Goal: Navigation & Orientation: Understand site structure

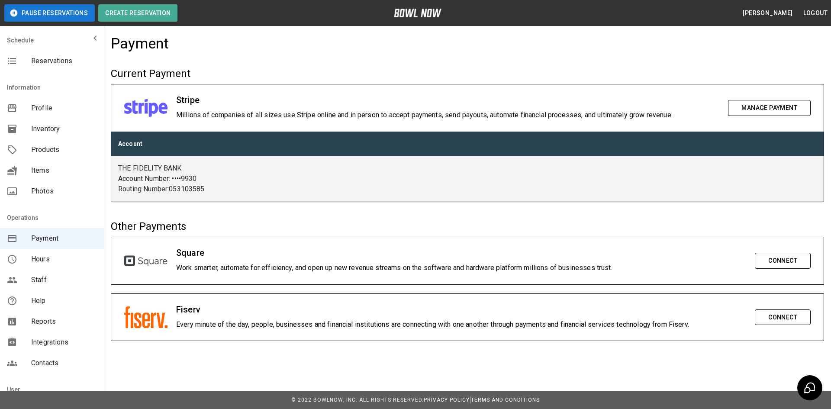
click at [31, 105] on span "Profile" at bounding box center [64, 108] width 66 height 10
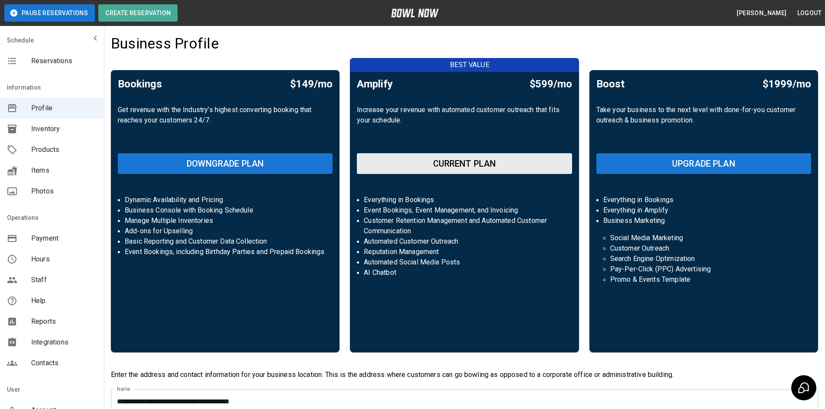
click at [35, 63] on span "Reservations" at bounding box center [64, 61] width 66 height 10
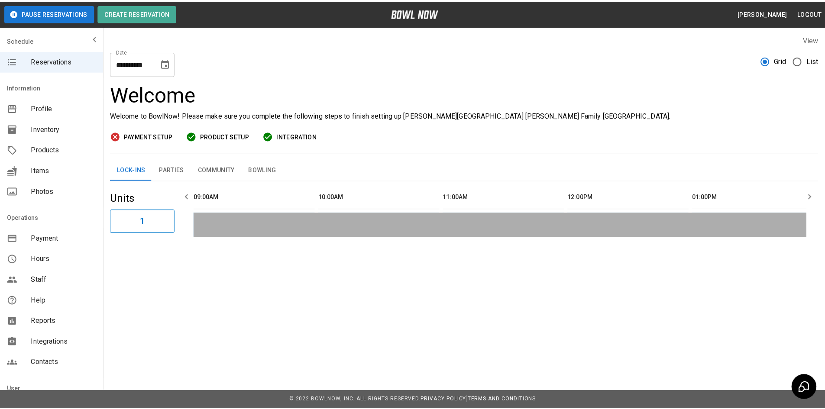
scroll to position [0, 628]
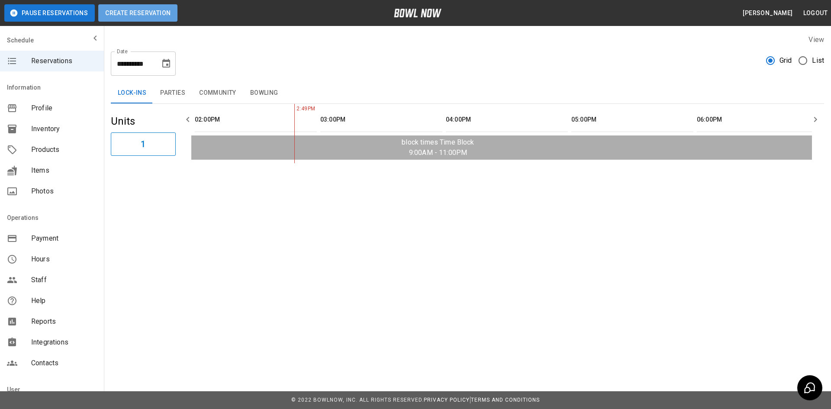
click at [134, 14] on button "Create Reservation" at bounding box center [137, 12] width 79 height 17
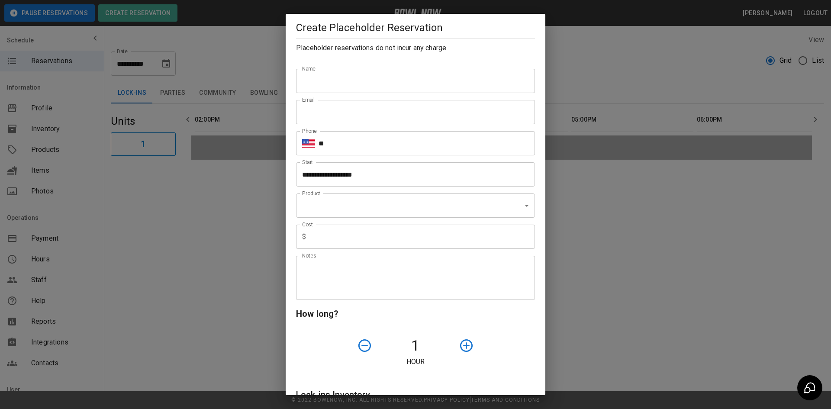
click at [570, 8] on div "**********" at bounding box center [415, 204] width 831 height 409
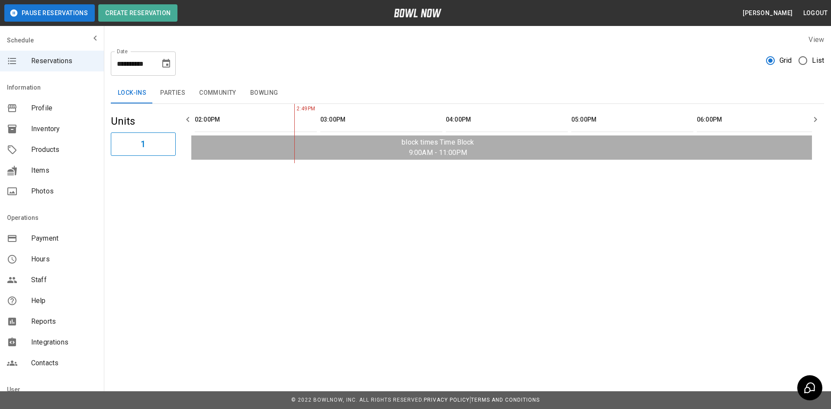
click at [46, 108] on span "Profile" at bounding box center [64, 108] width 66 height 10
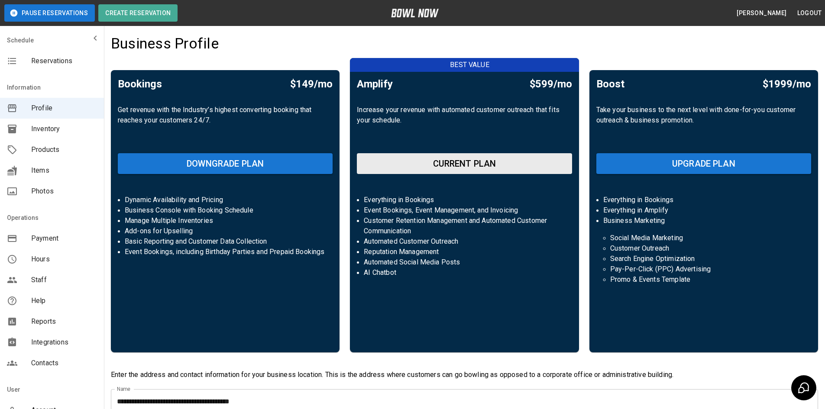
click at [46, 131] on span "Inventory" at bounding box center [64, 129] width 66 height 10
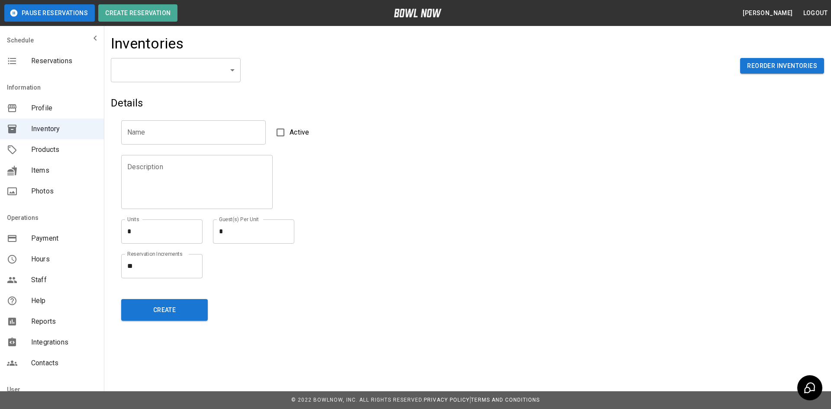
click at [39, 148] on span "Products" at bounding box center [64, 150] width 66 height 10
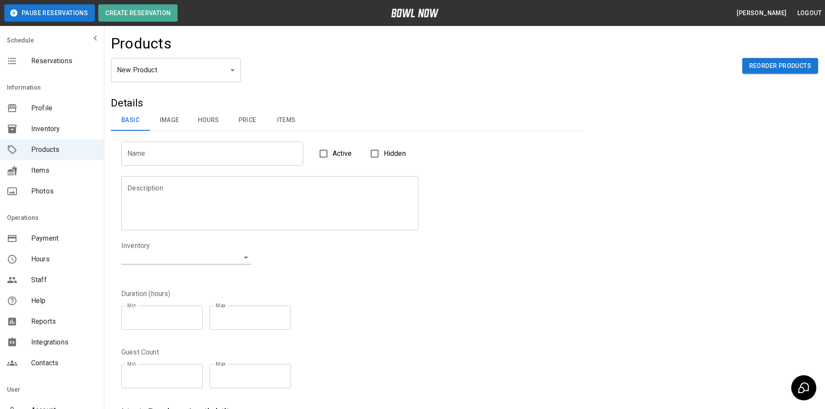
click at [44, 178] on div "Items" at bounding box center [52, 170] width 104 height 21
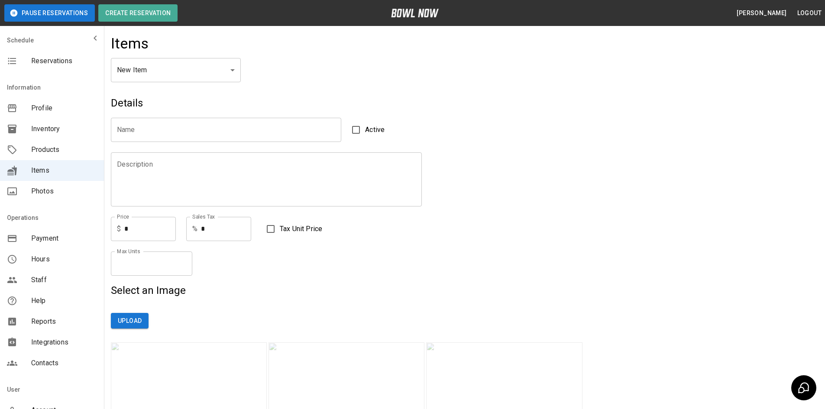
click at [45, 239] on span "Payment" at bounding box center [64, 238] width 66 height 10
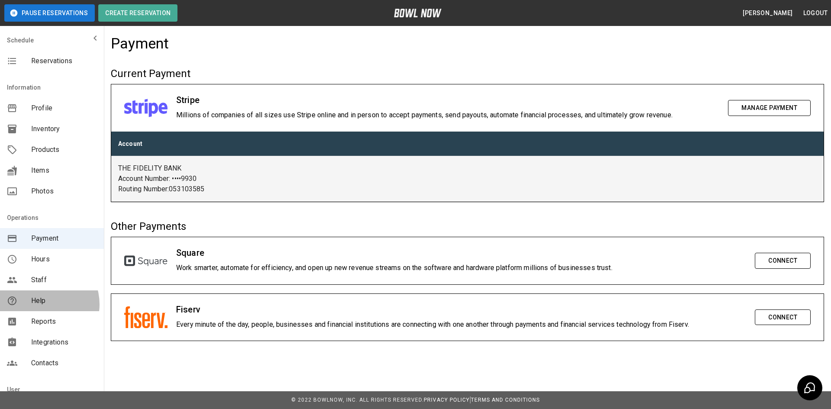
click at [42, 304] on span "Help" at bounding box center [64, 301] width 66 height 10
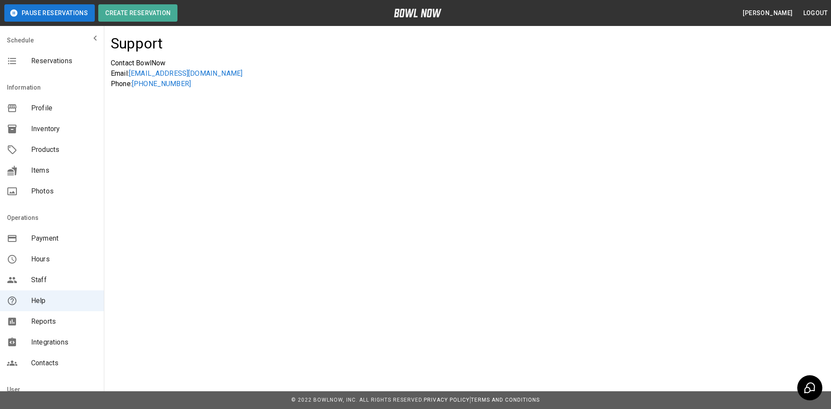
click at [46, 322] on span "Reports" at bounding box center [64, 321] width 66 height 10
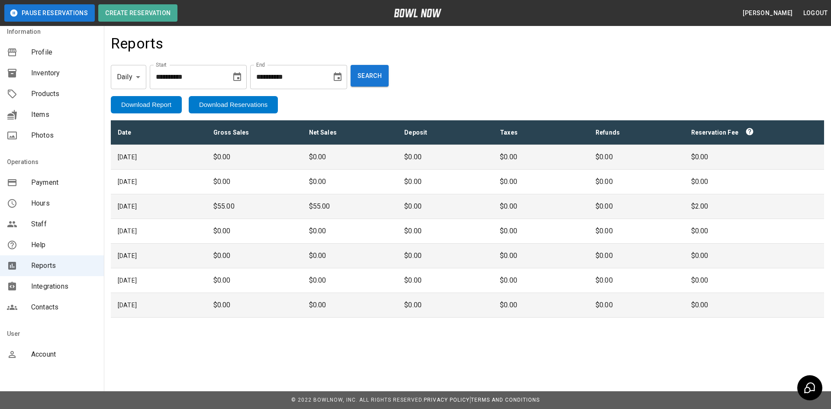
scroll to position [58, 0]
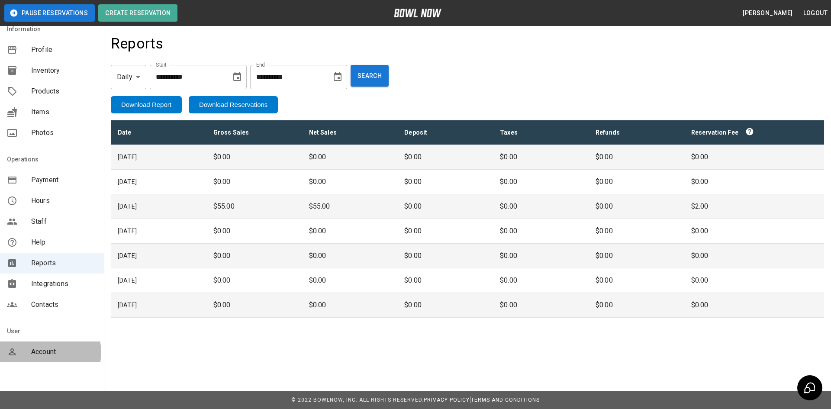
click at [50, 352] on span "Account" at bounding box center [64, 352] width 66 height 10
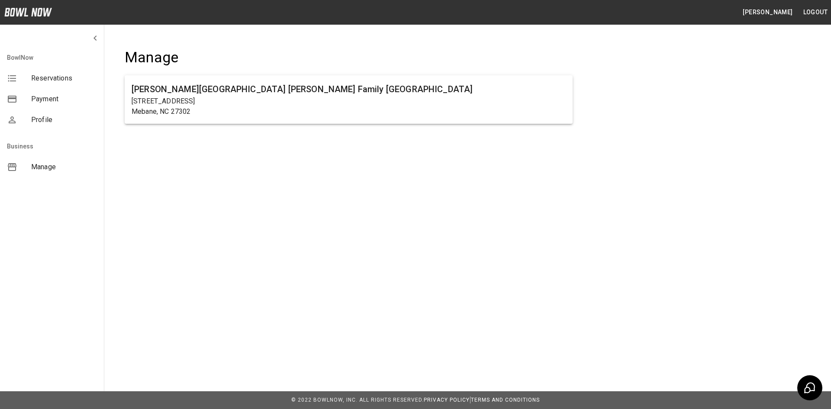
click at [54, 46] on div "mailbox folders" at bounding box center [52, 37] width 104 height 17
